Goal: Contribute content

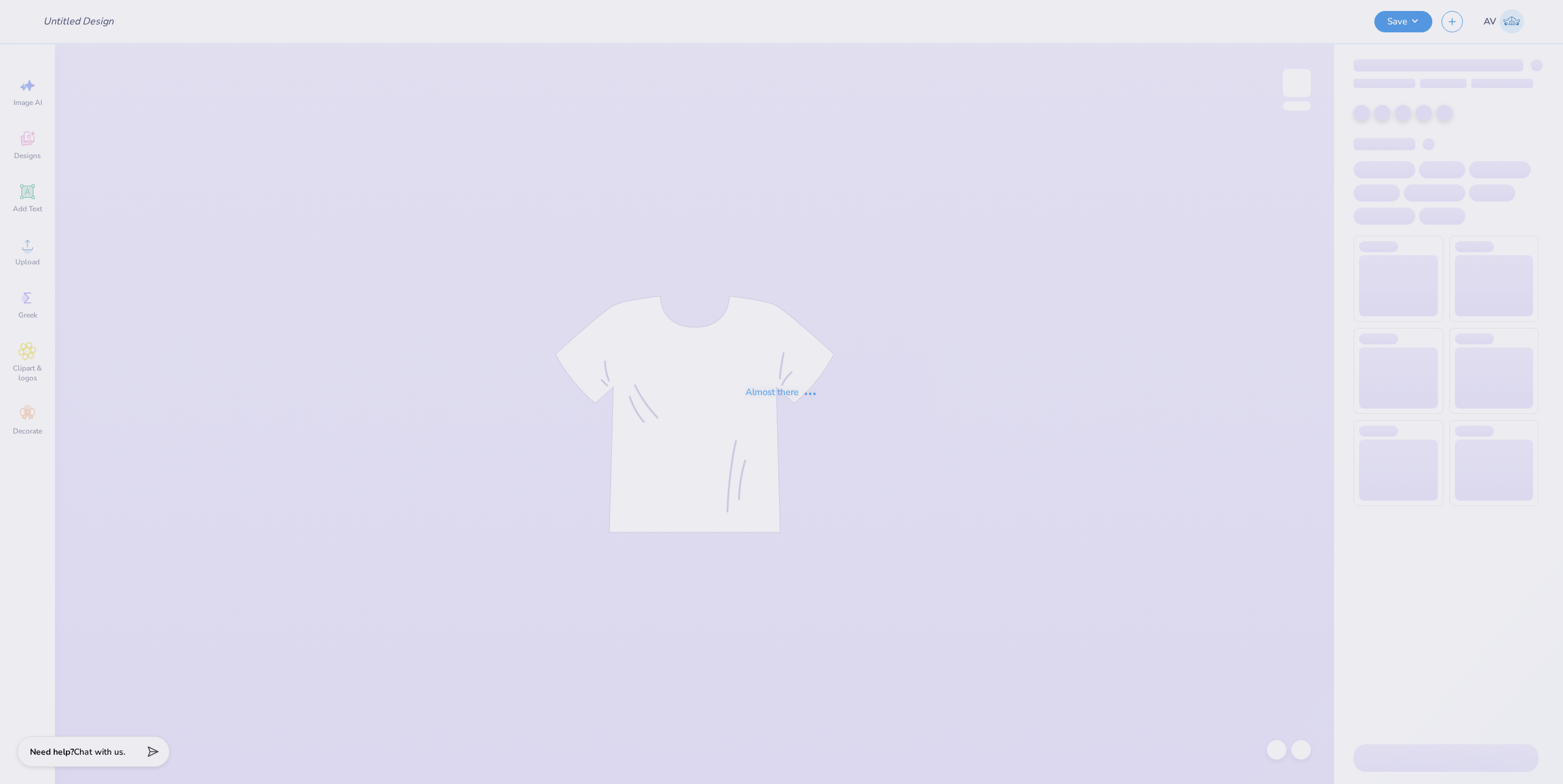
type input "panhel 2"
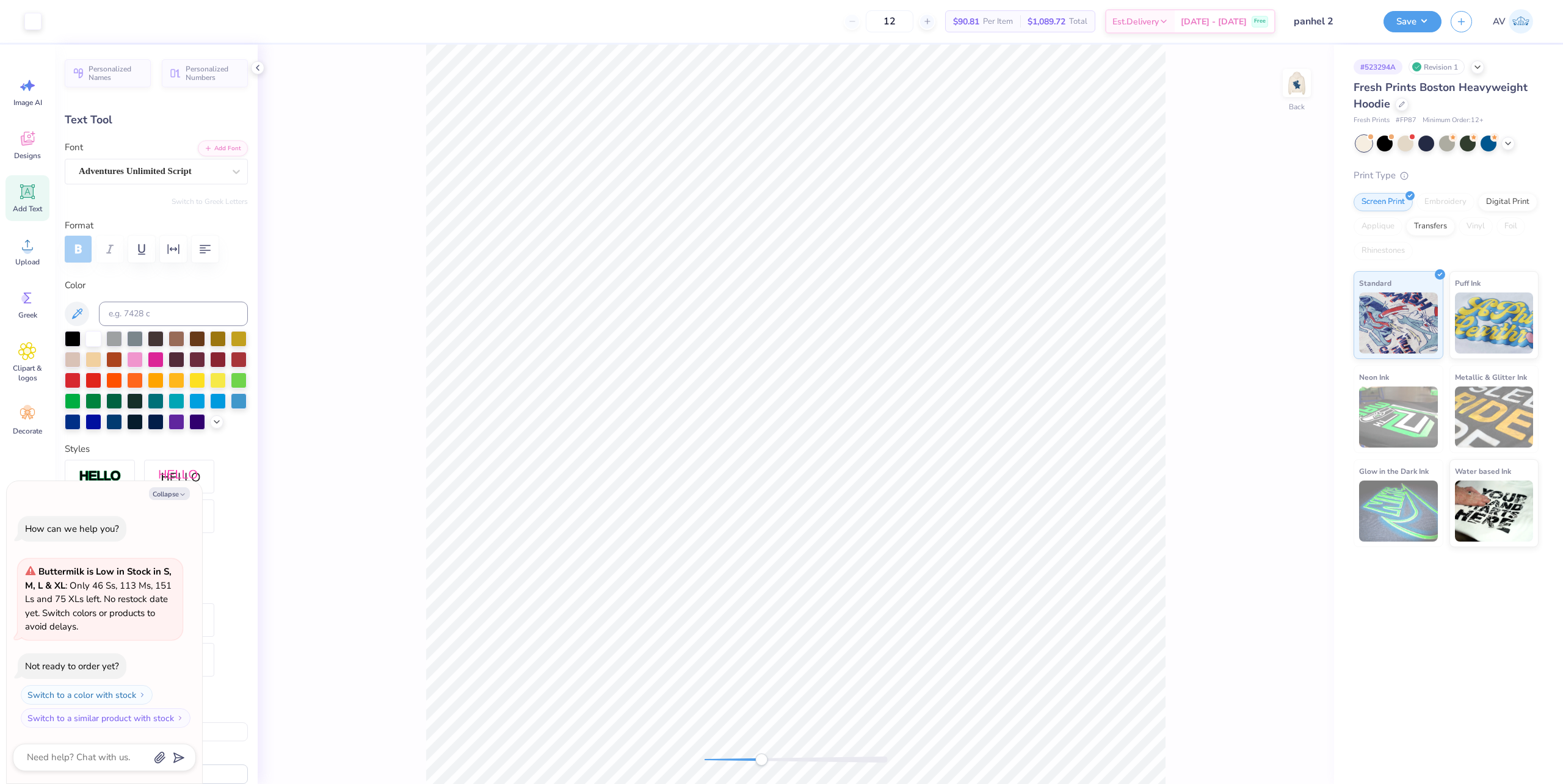
scroll to position [13, 1]
type textarea "x"
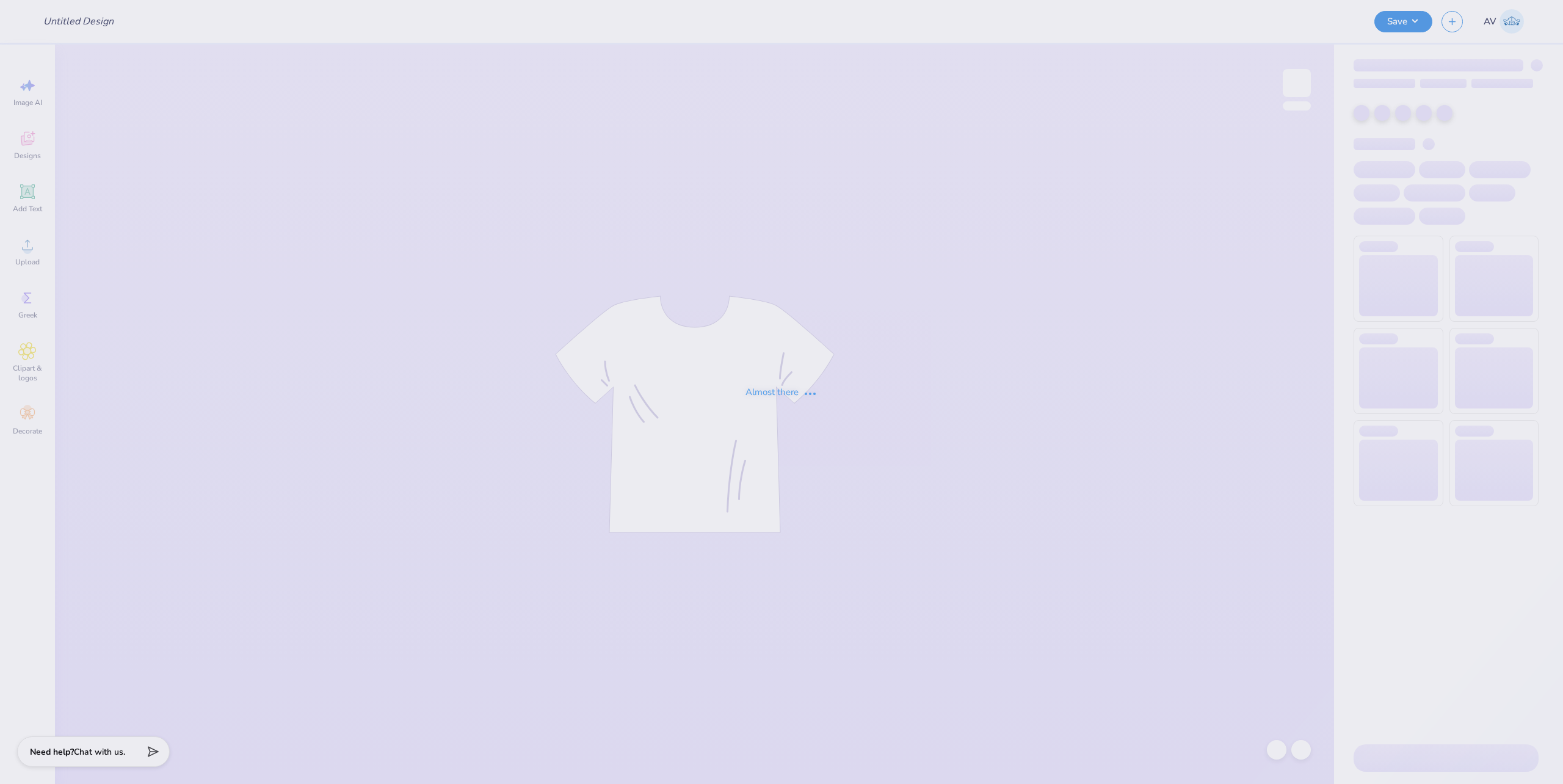
type input "UP Shirt Draft 1"
type input "Dk"
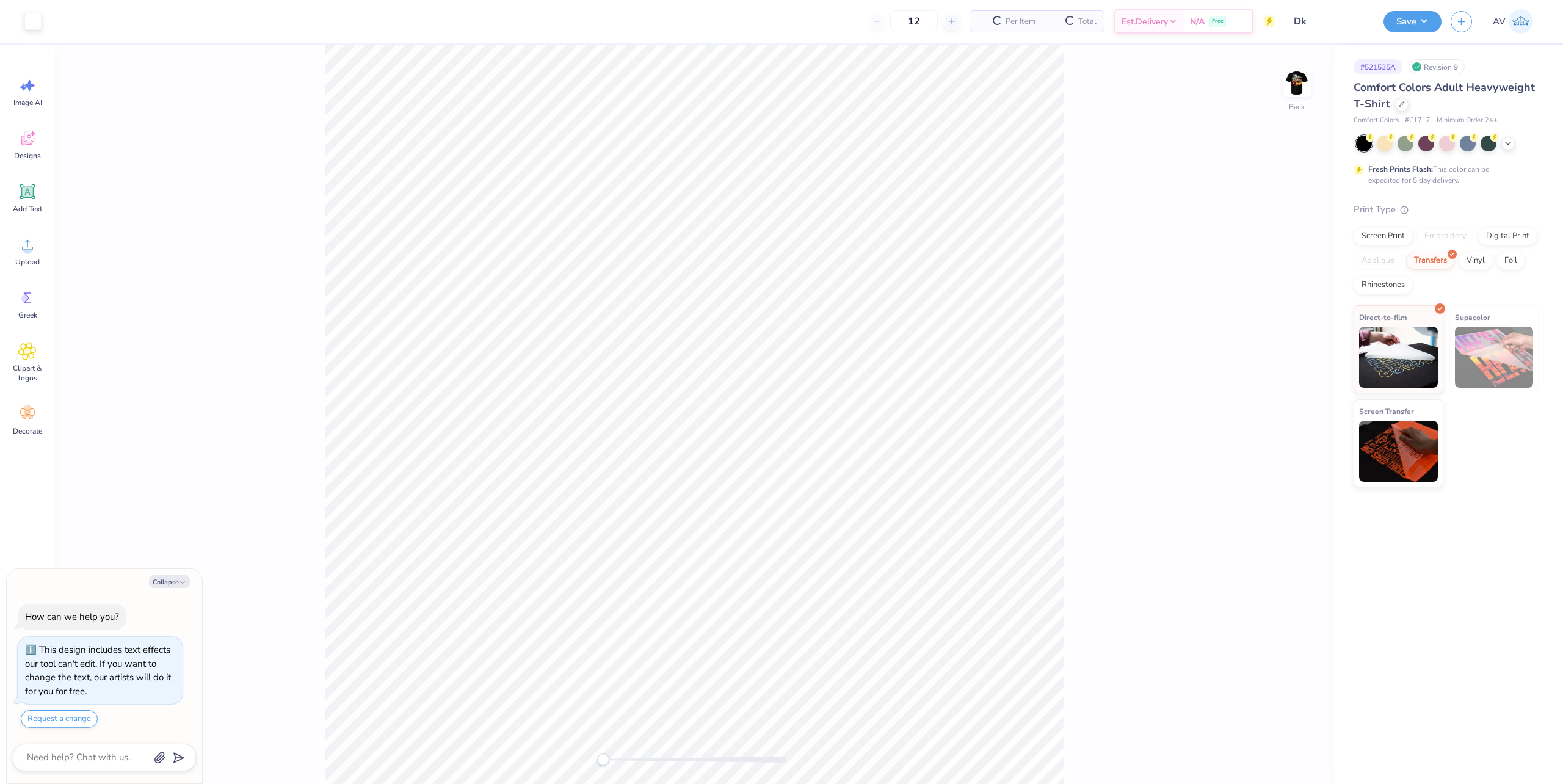
type textarea "x"
